Goal: Information Seeking & Learning: Learn about a topic

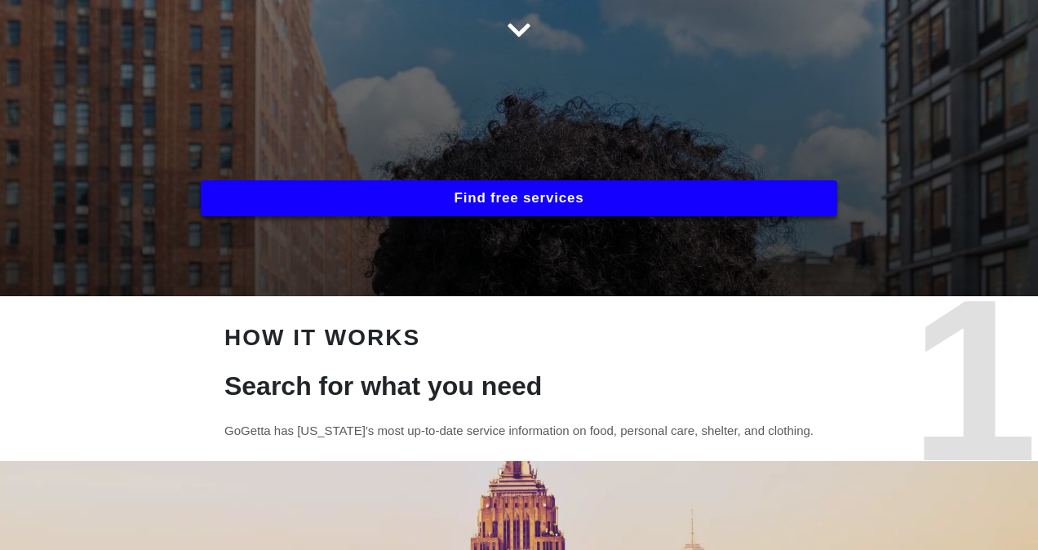
scroll to position [251, 0]
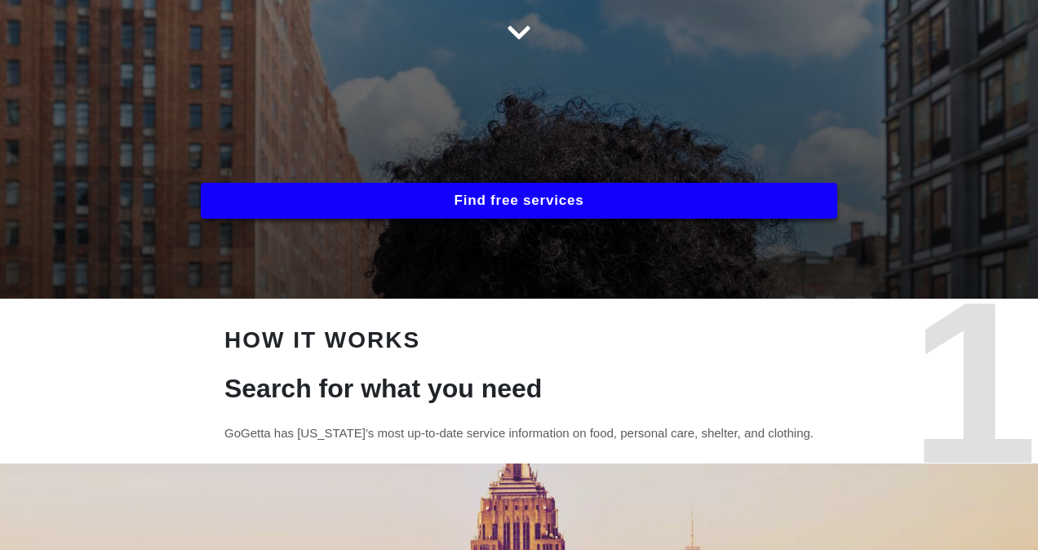
click at [504, 210] on button "Find free services" at bounding box center [519, 201] width 636 height 36
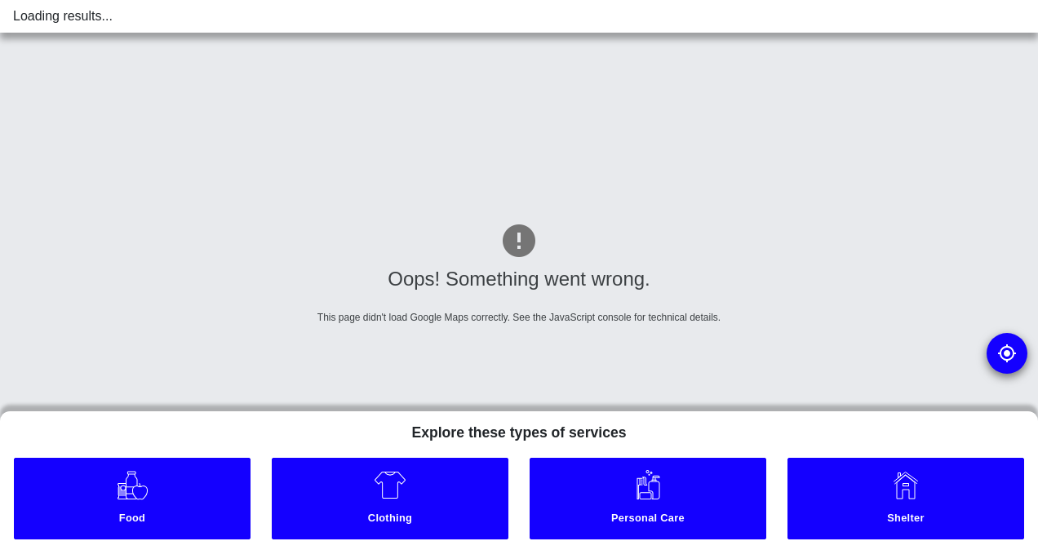
click at [418, 0] on html "Loading results... Oops! Something went wrong. This page didn't load Google Map…" at bounding box center [519, 0] width 1038 height 0
